Goal: Contribute content: Add original content to the website for others to see

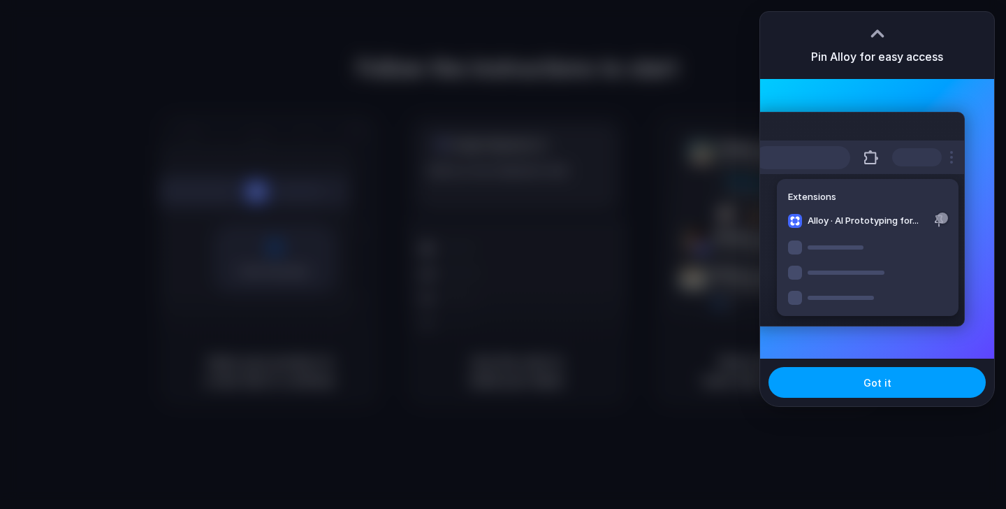
click at [854, 390] on button "Got it" at bounding box center [876, 382] width 217 height 31
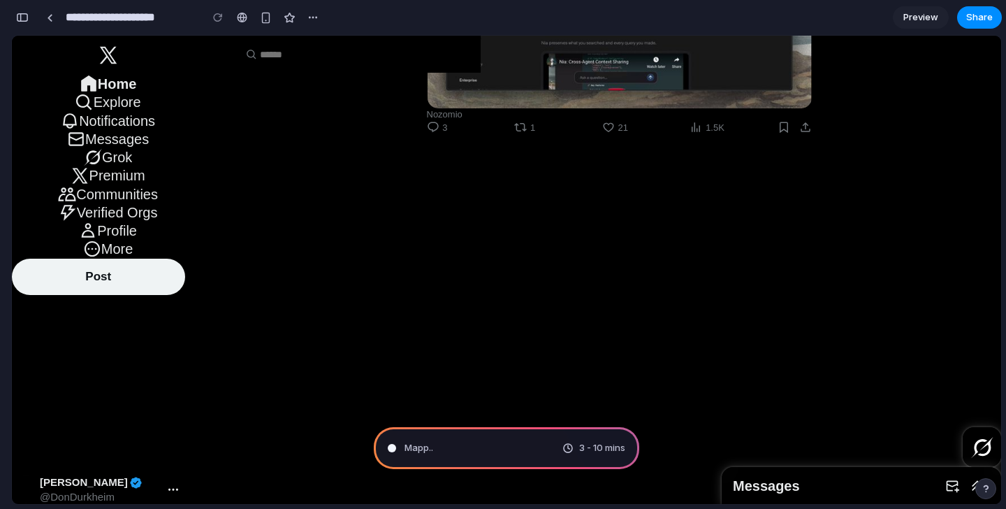
scroll to position [1982, 0]
